Goal: Information Seeking & Learning: Learn about a topic

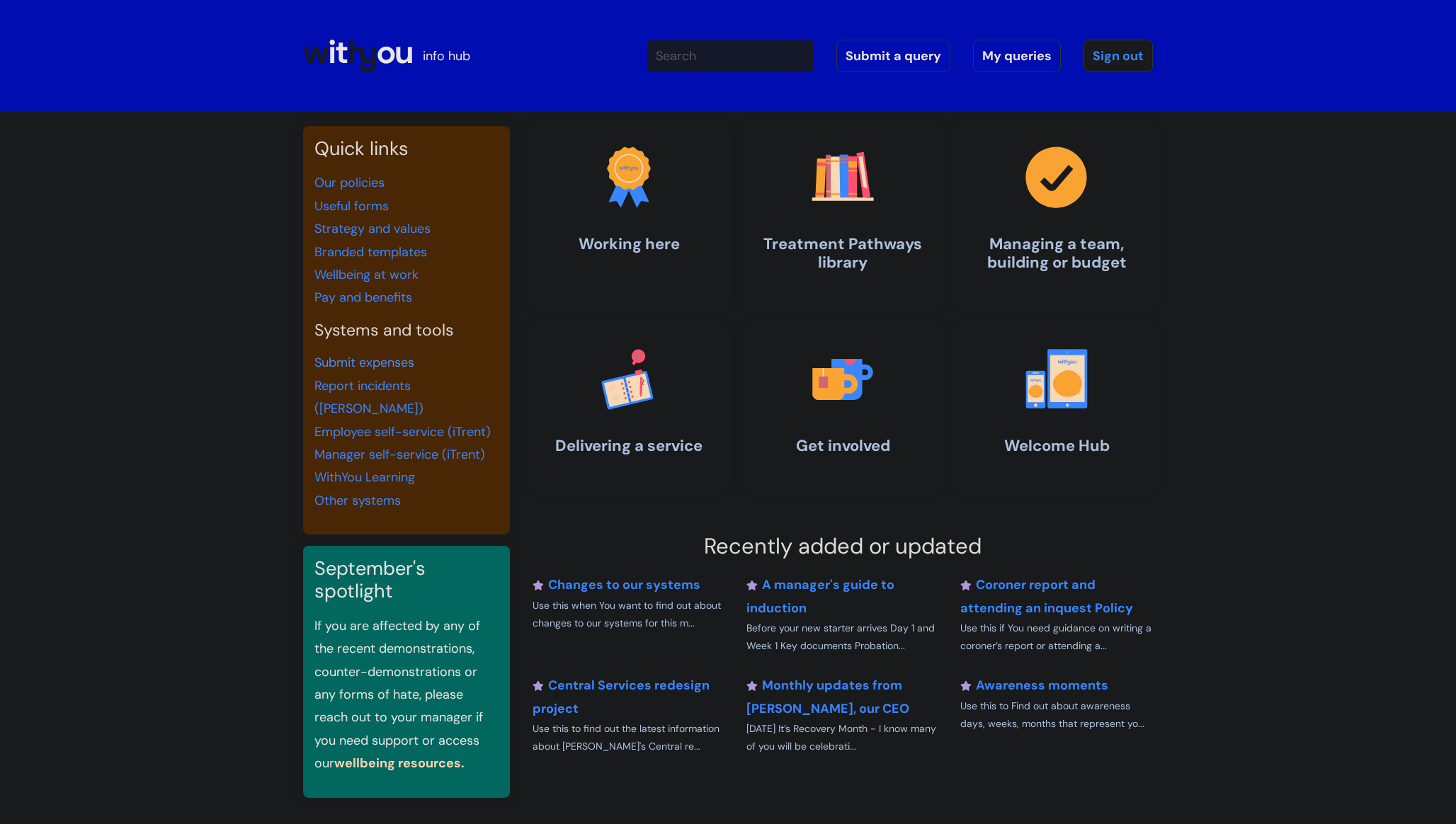
click at [342, 361] on link "Submit expenses" at bounding box center [364, 362] width 99 height 17
click at [377, 424] on link "Employee self-service (iTrent)" at bounding box center [402, 432] width 177 height 17
click at [386, 298] on link "Pay and benefits" at bounding box center [363, 297] width 98 height 17
click at [692, 58] on input "Enter your search term here..." at bounding box center [730, 56] width 167 height 32
type input "blue light card"
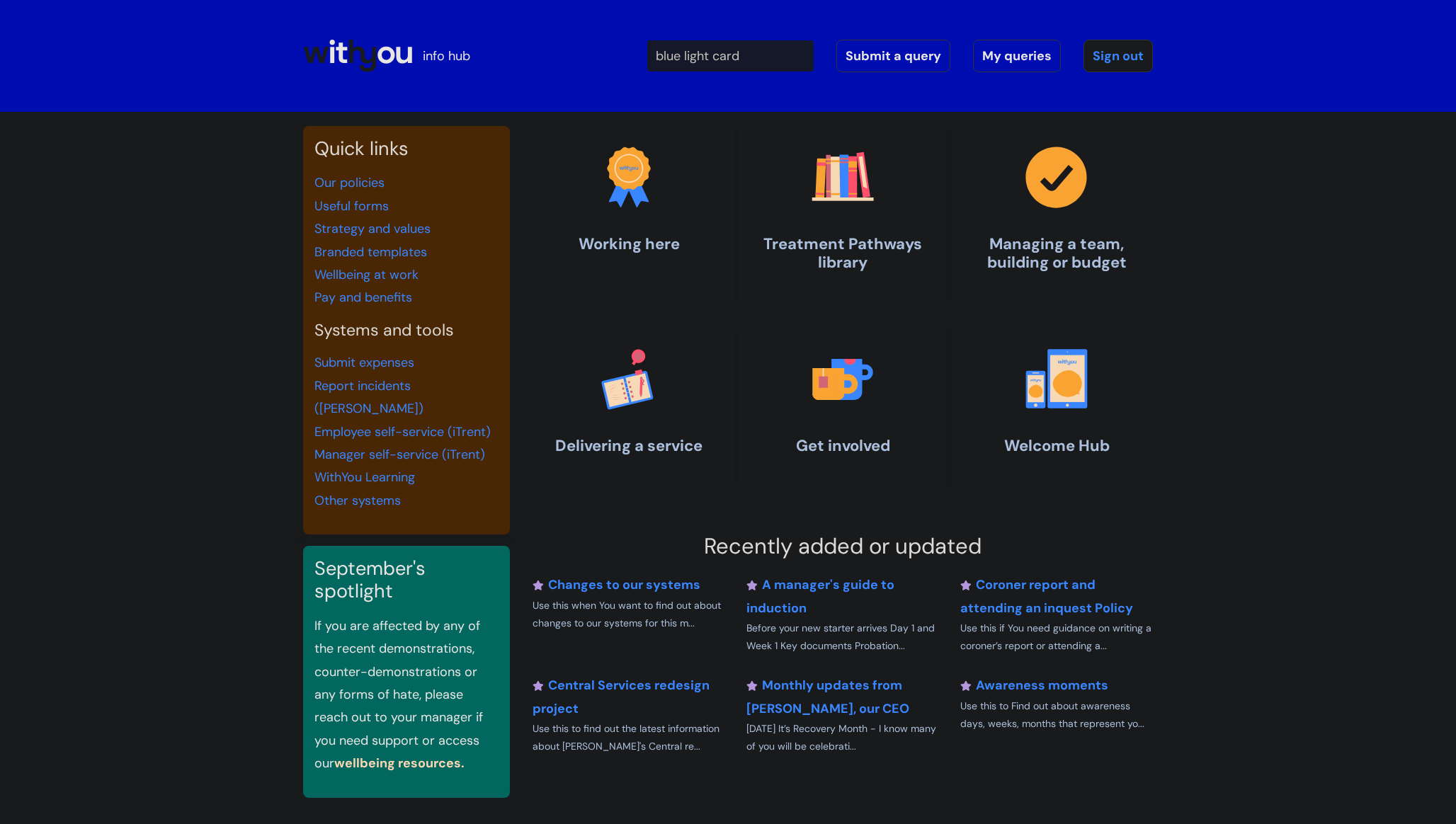
click button "Search" at bounding box center [0, 0] width 0 height 0
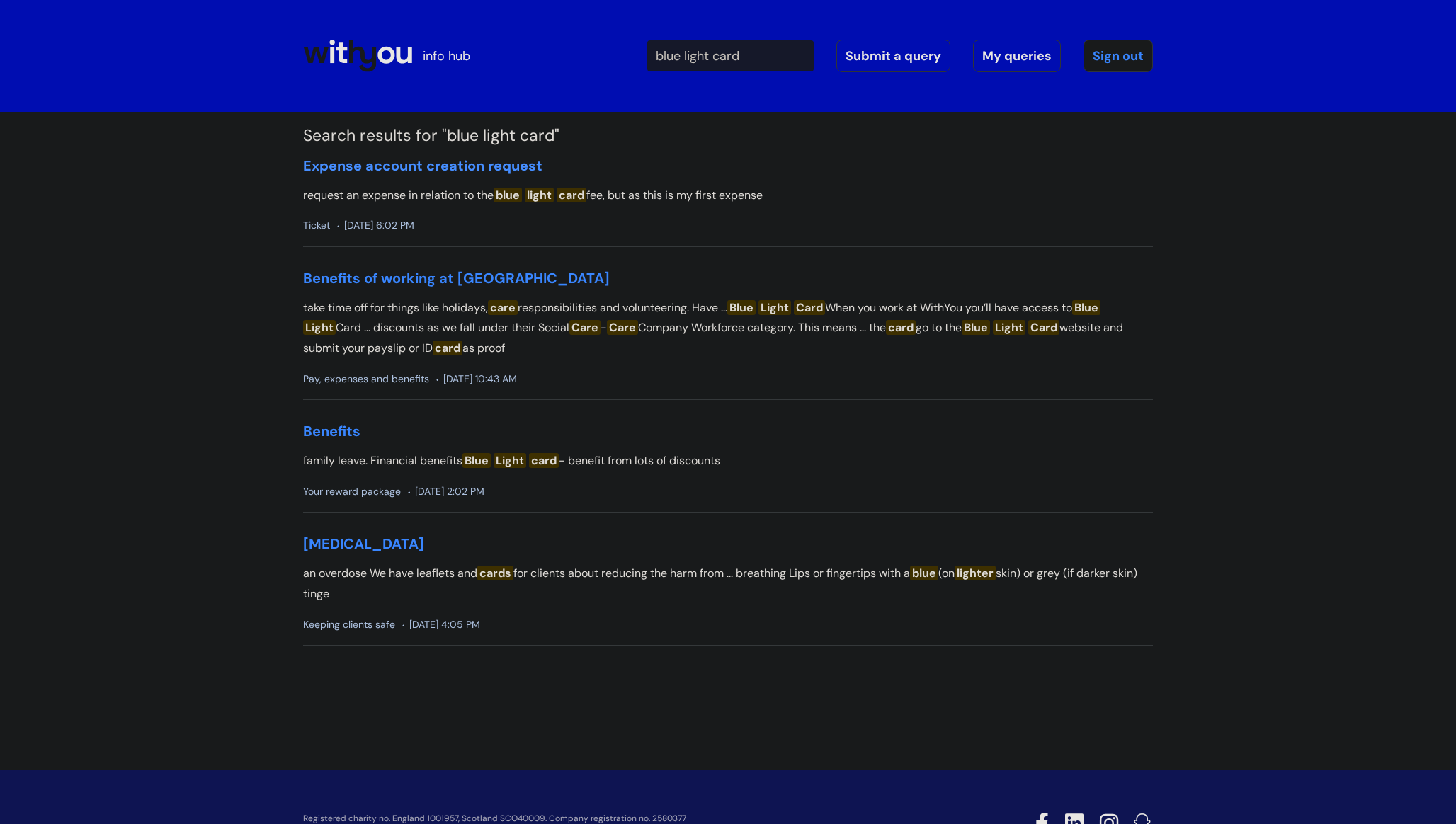
click at [462, 170] on link "Expense account creation request" at bounding box center [423, 166] width 240 height 18
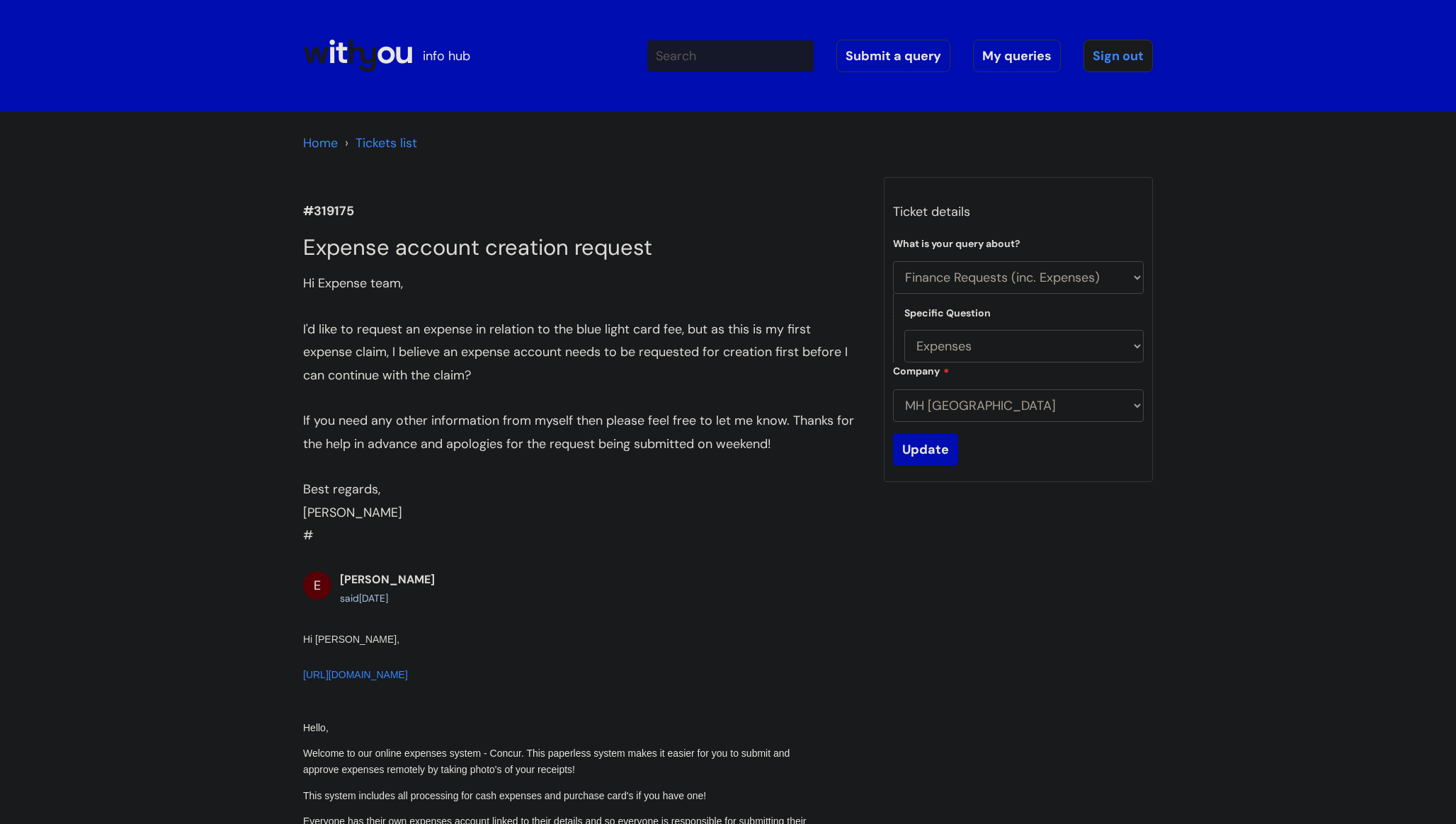
select select "Finance Requests (inc. Expenses)"
select select "Expenses"
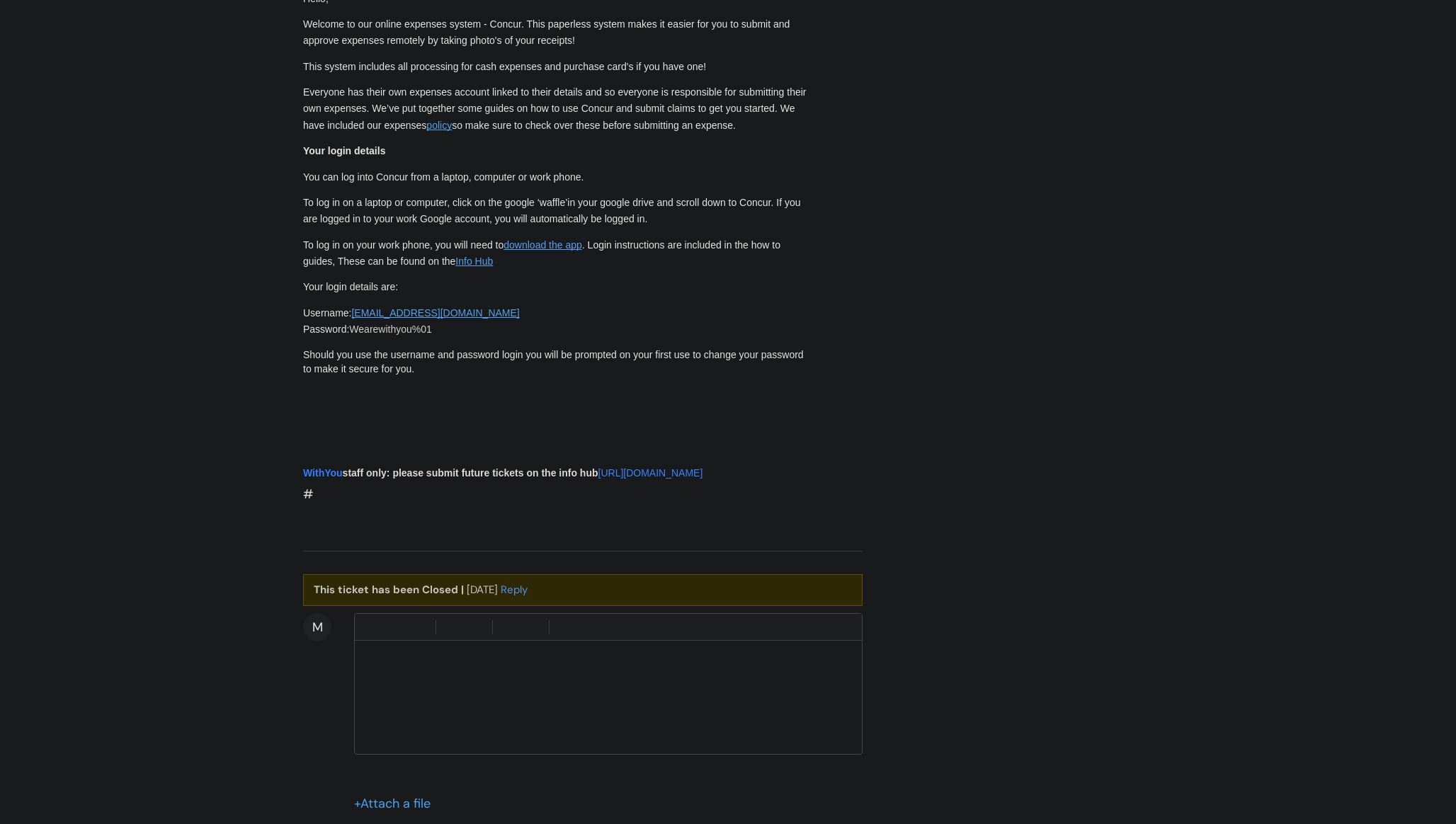
scroll to position [729, 0]
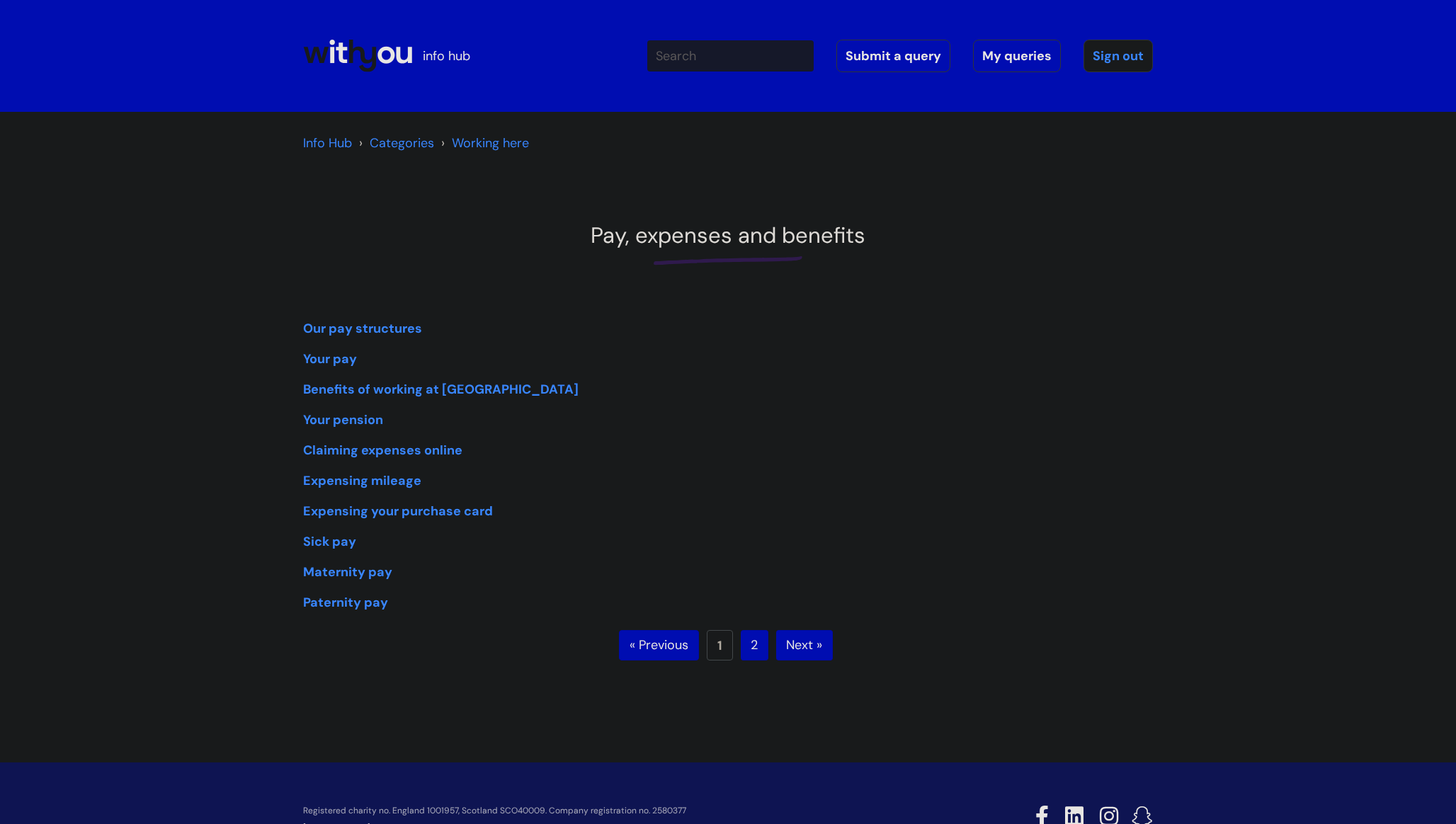
click at [800, 645] on link "Next »" at bounding box center [804, 646] width 56 height 32
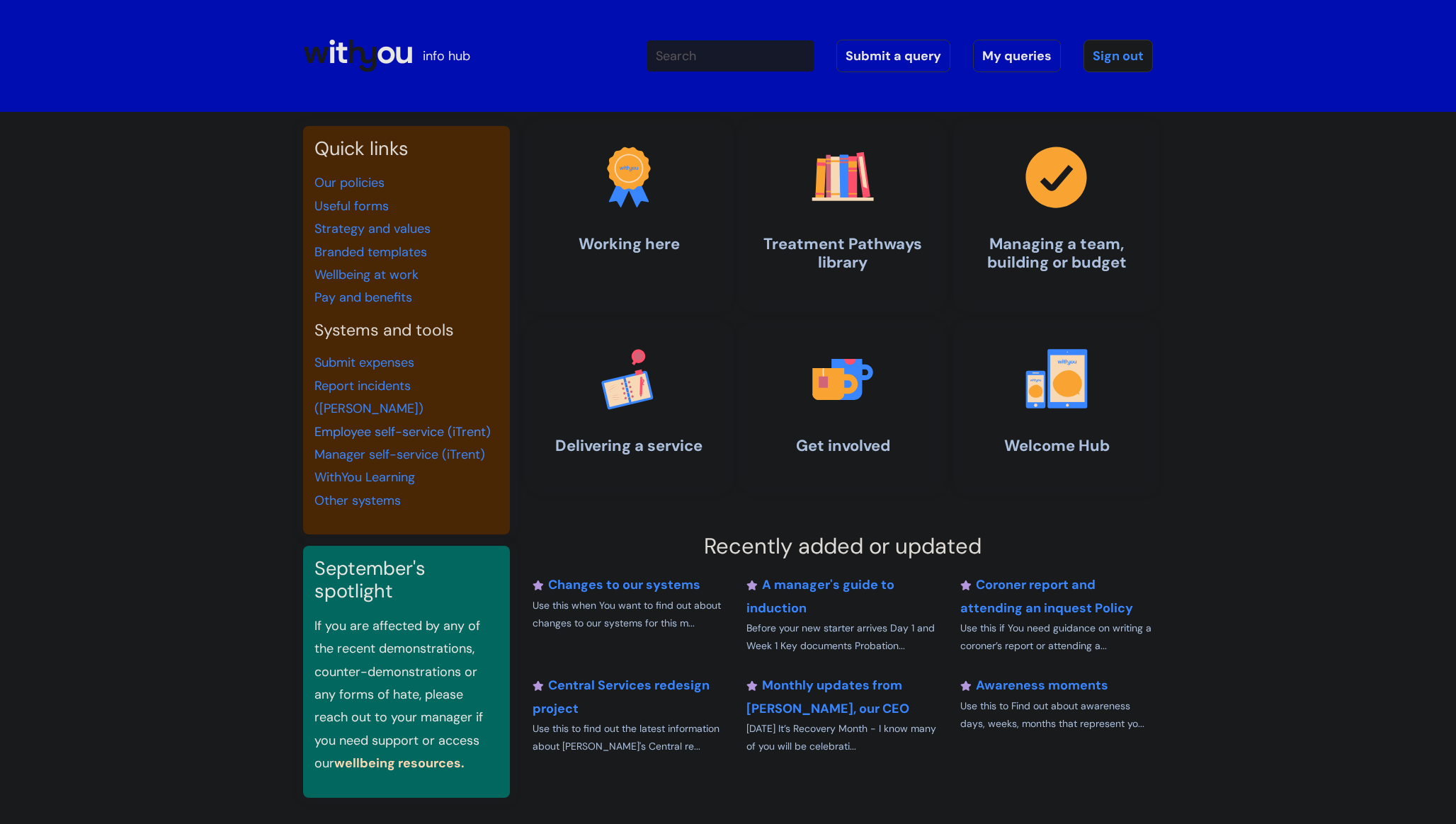
click at [371, 424] on link "Employee self-service (iTrent)" at bounding box center [402, 432] width 177 height 17
click at [360, 368] on link "Submit expenses" at bounding box center [364, 362] width 99 height 17
